Goal: Task Accomplishment & Management: Manage account settings

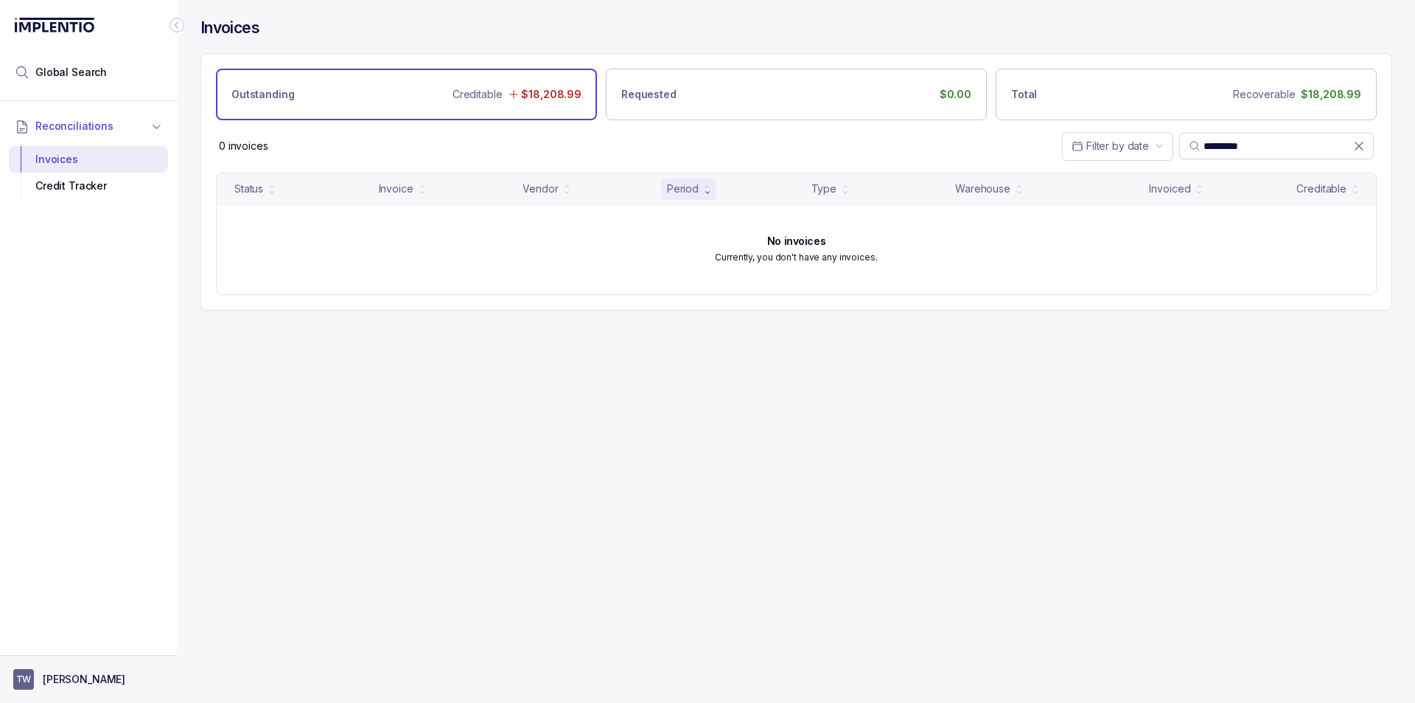
click at [104, 666] on aside "TW [PERSON_NAME]" at bounding box center [88, 679] width 177 height 48
click at [80, 669] on button "TW [PERSON_NAME]" at bounding box center [88, 679] width 150 height 21
click at [64, 644] on p "Logout" at bounding box center [97, 647] width 122 height 15
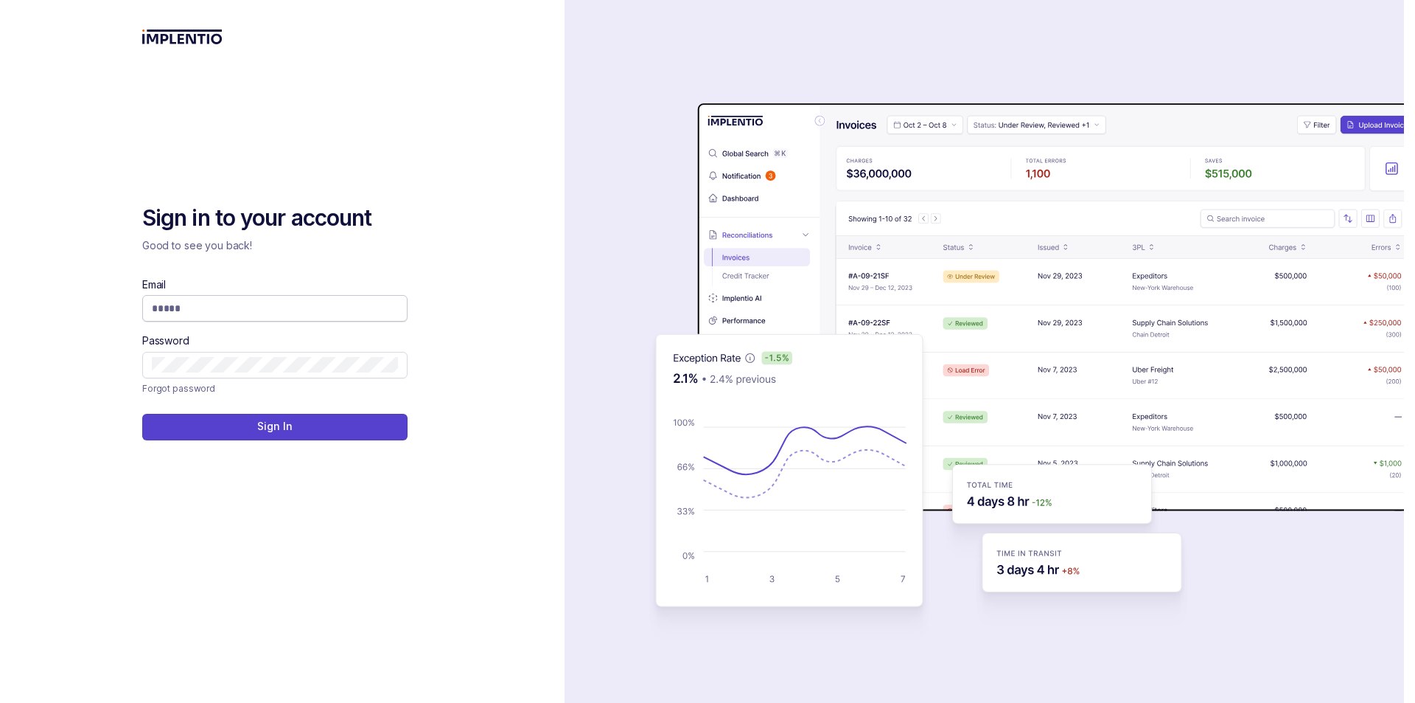
click at [304, 316] on input "Email" at bounding box center [275, 308] width 246 height 15
click at [301, 307] on input "Email" at bounding box center [275, 308] width 246 height 15
type input "**********"
